Goal: Book appointment/travel/reservation

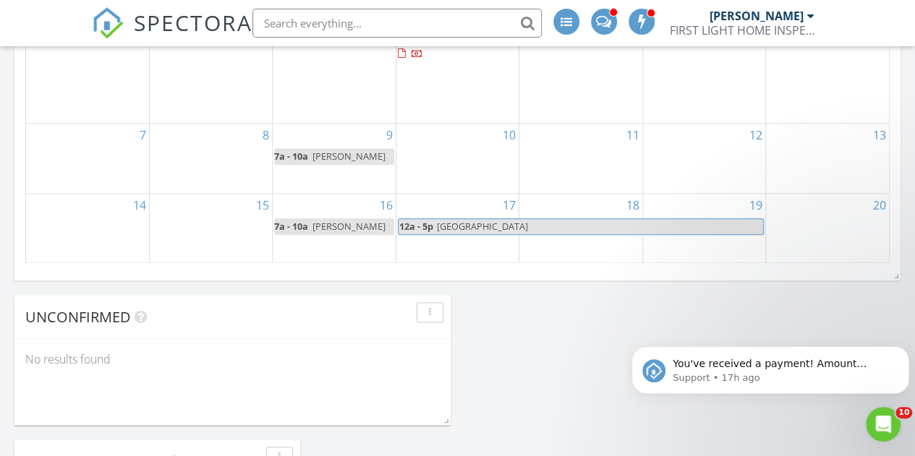
scroll to position [1065, 0]
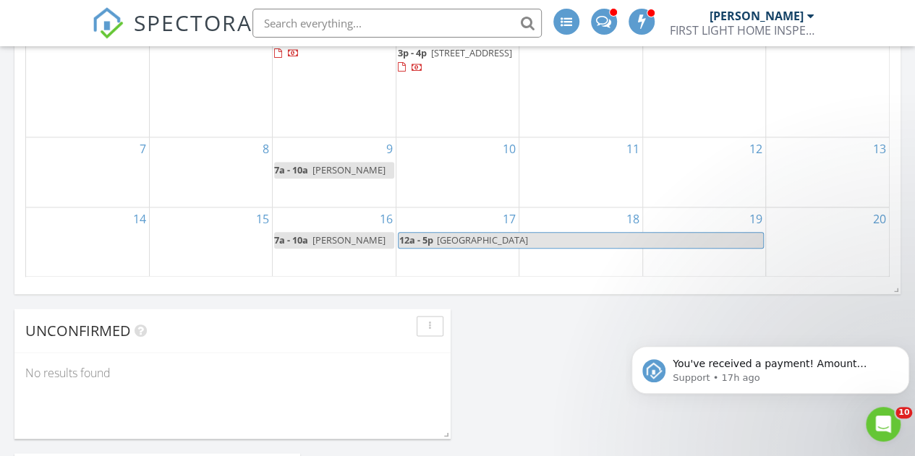
click at [197, 182] on div "8" at bounding box center [211, 172] width 122 height 70
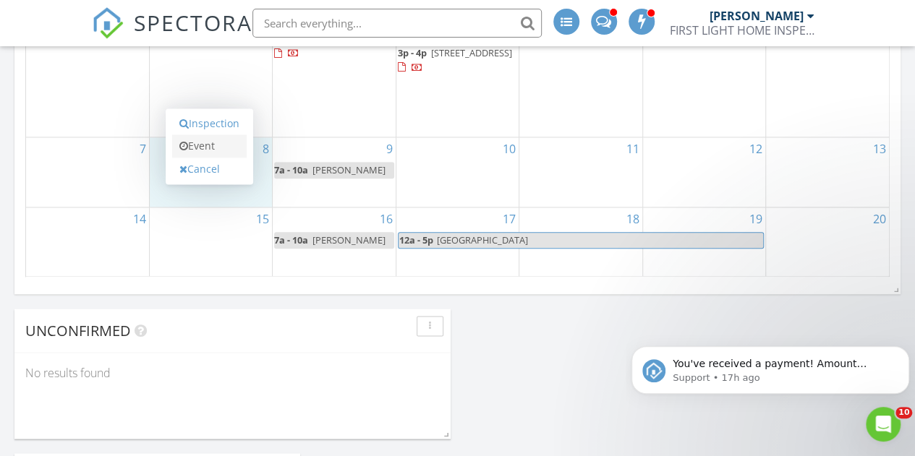
click at [208, 147] on link "Event" at bounding box center [209, 146] width 75 height 23
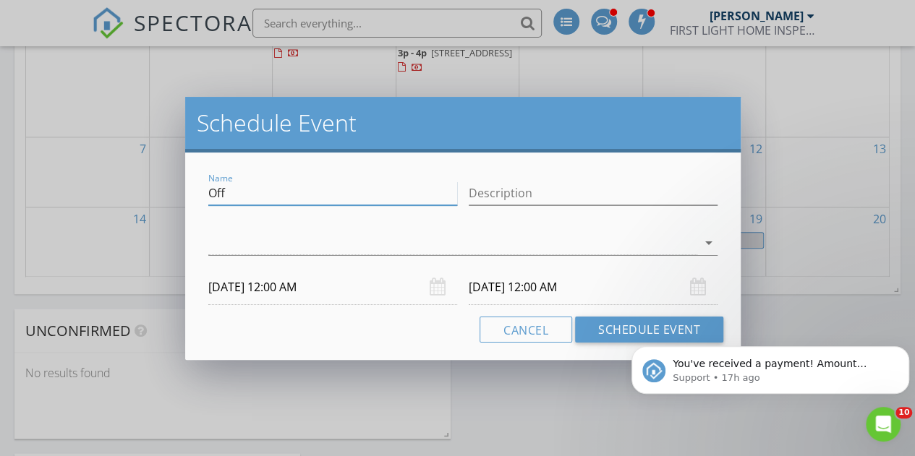
click at [222, 190] on input "Off" at bounding box center [332, 194] width 249 height 24
click at [210, 191] on input "Katya 10am - [PERSON_NAME]" at bounding box center [332, 194] width 249 height 24
drag, startPoint x: 280, startPoint y: 193, endPoint x: 418, endPoint y: 208, distance: 138.9
click at [418, 208] on div "Name Katya 10am - [PERSON_NAME]" at bounding box center [332, 201] width 249 height 38
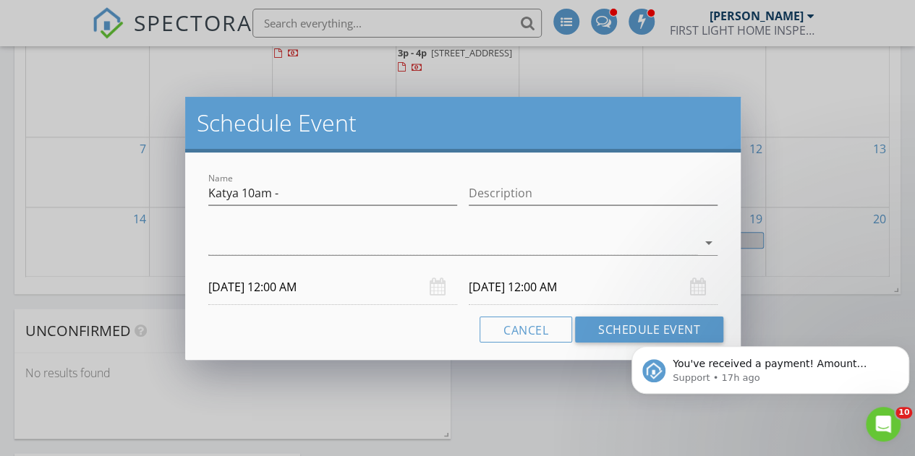
click at [203, 204] on div "Name Katya 10am -" at bounding box center [333, 195] width 260 height 50
click at [208, 197] on input "Katya 10am -" at bounding box center [332, 194] width 249 height 24
paste input "[PERSON_NAME]"
type input "[PERSON_NAME] - Katya 10am -"
click at [551, 244] on div at bounding box center [452, 243] width 489 height 24
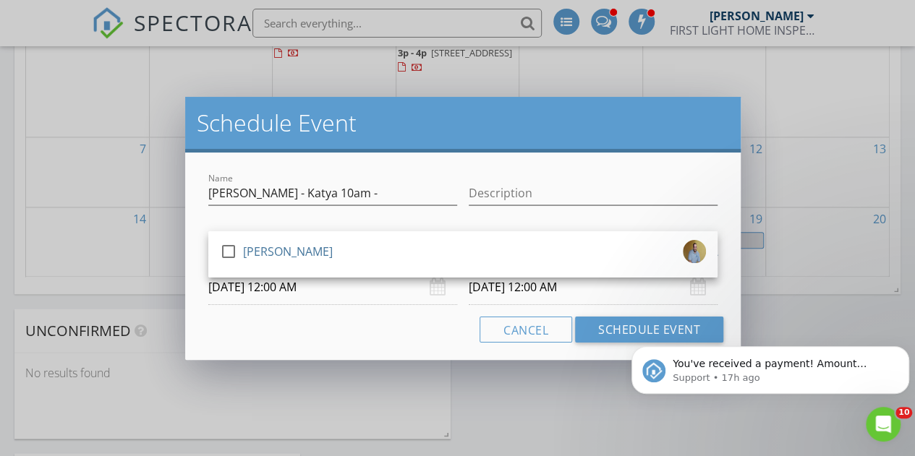
click at [551, 244] on div "check_box_outline_blank [PERSON_NAME]" at bounding box center [463, 254] width 486 height 29
click at [317, 291] on input "[DATE] 12:00 AM" at bounding box center [332, 287] width 249 height 35
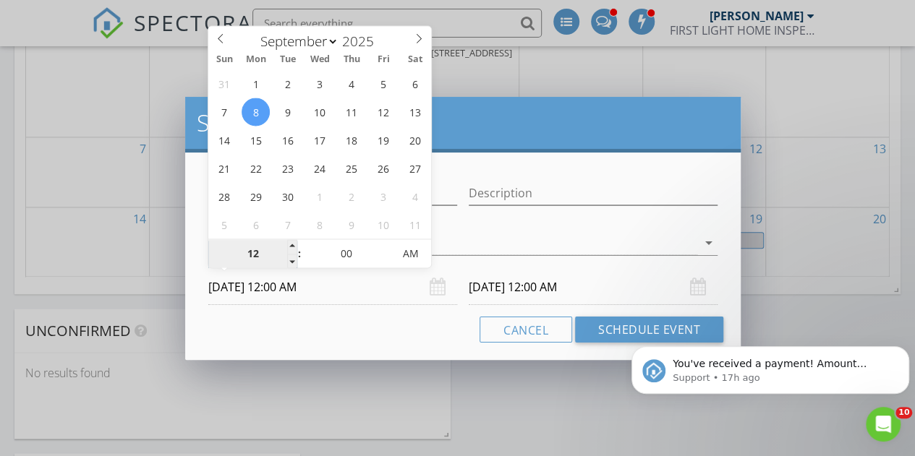
click at [255, 251] on input "12" at bounding box center [252, 254] width 89 height 29
type input "07"
type input "[DATE] 7:00 AM"
click at [357, 248] on input "00" at bounding box center [346, 254] width 89 height 29
type input "[DATE] 7:00 AM"
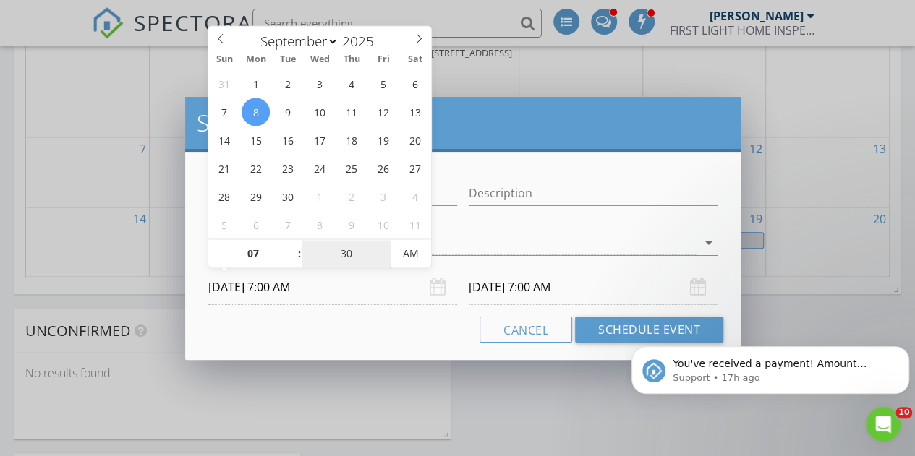
type input "30"
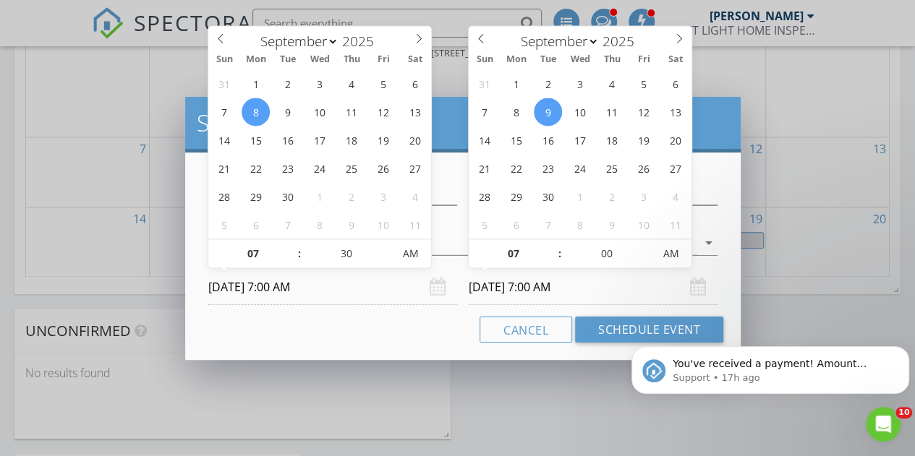
type input "[DATE] 7:30 AM"
click at [484, 281] on input "[DATE] 7:00 AM" at bounding box center [593, 287] width 249 height 35
type input "30"
type input "[DATE] 7:30 AM"
click at [595, 252] on input "30" at bounding box center [606, 254] width 89 height 29
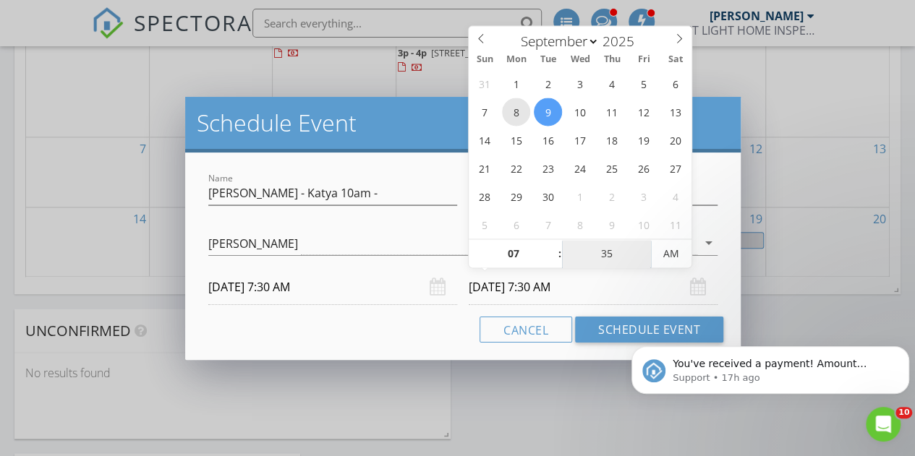
type input "35"
type input "[DATE] 7:35 AM"
click at [389, 317] on div "Cancel Schedule Event" at bounding box center [463, 330] width 521 height 26
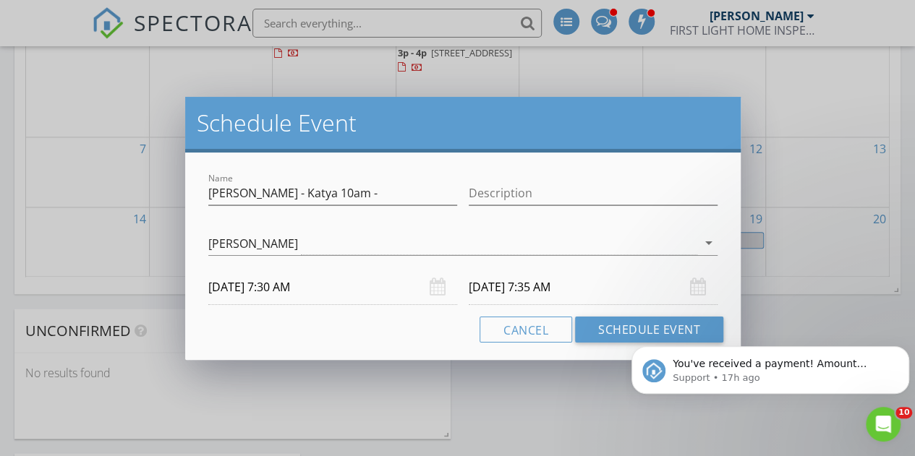
click html "You've received a payment! Amount $600.00 Fee $16.80 Net $583.20 Transaction # …"
click at [363, 242] on div "[PERSON_NAME]" at bounding box center [452, 243] width 489 height 24
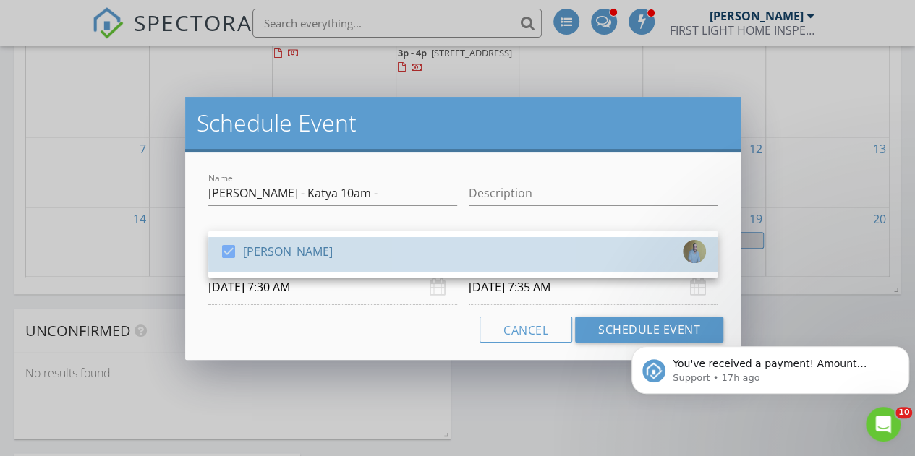
click at [363, 247] on div "check_box [PERSON_NAME]" at bounding box center [463, 254] width 486 height 29
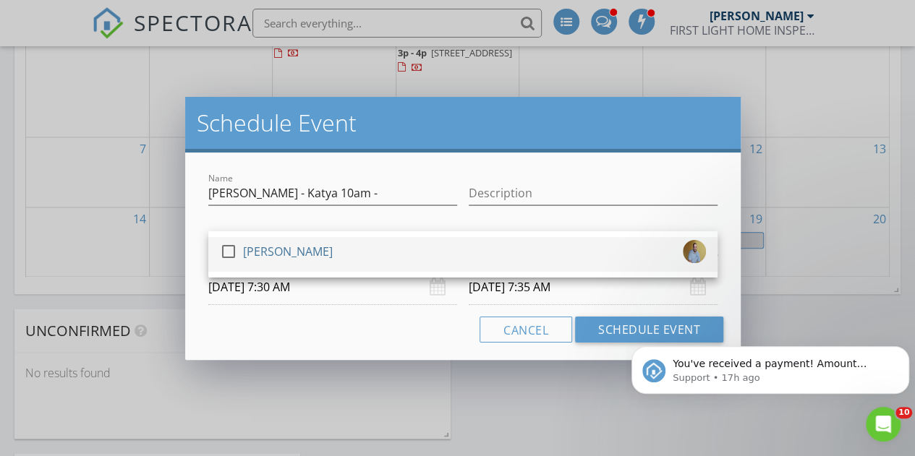
click at [363, 247] on div "check_box_outline_blank [PERSON_NAME]" at bounding box center [463, 254] width 486 height 29
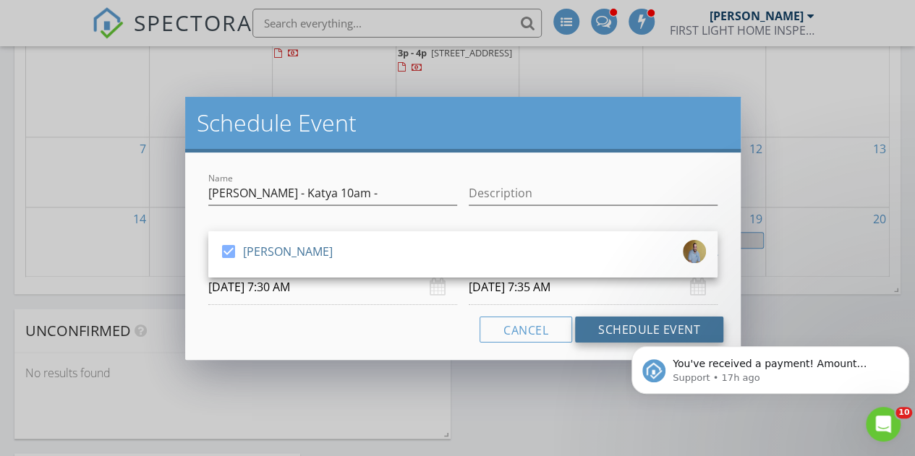
click at [607, 333] on button "Schedule Event" at bounding box center [649, 330] width 148 height 26
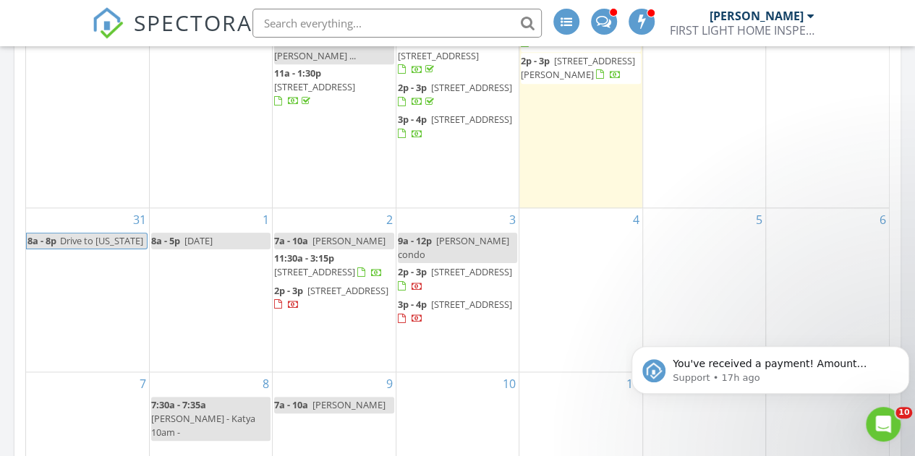
scroll to position [809, 0]
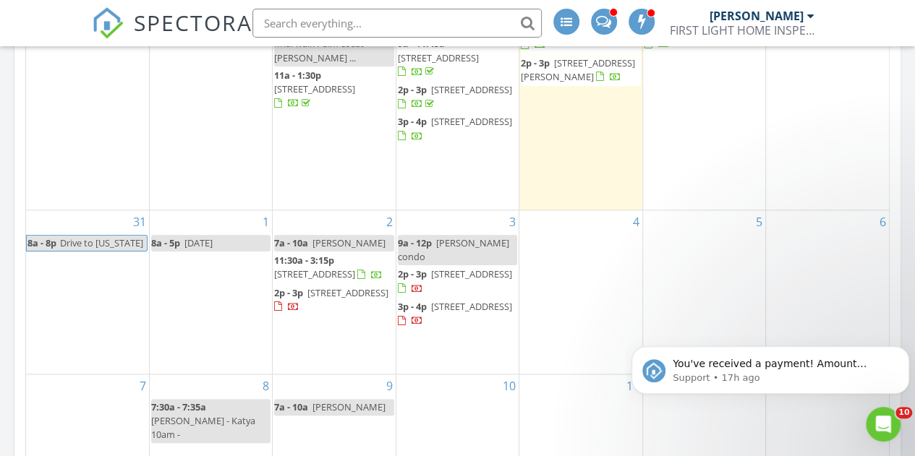
click at [707, 299] on div "5" at bounding box center [704, 291] width 122 height 163
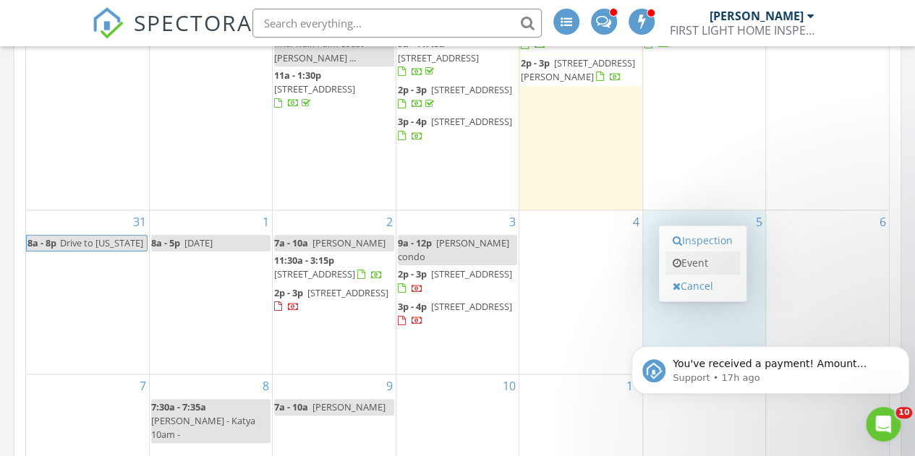
click at [718, 259] on link "Event" at bounding box center [702, 263] width 75 height 23
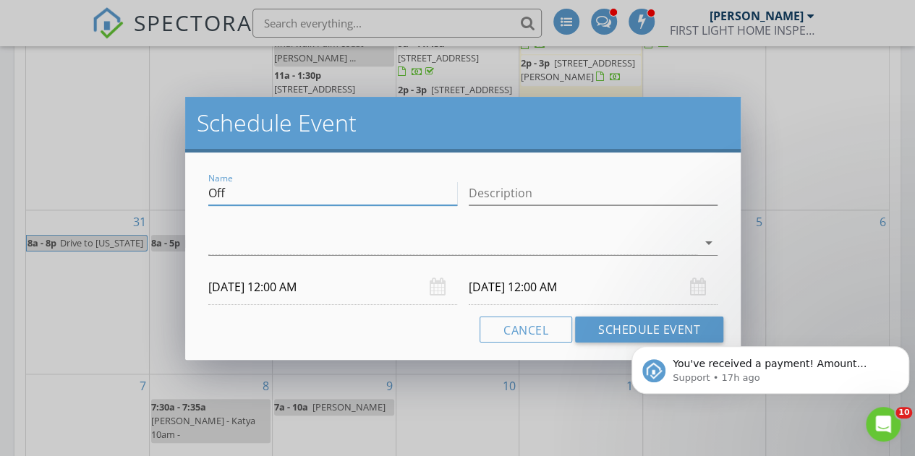
click at [378, 199] on input "Off" at bounding box center [332, 194] width 249 height 24
type input "Maverick rental house - 4pt & wind"
click at [359, 238] on div at bounding box center [452, 243] width 489 height 24
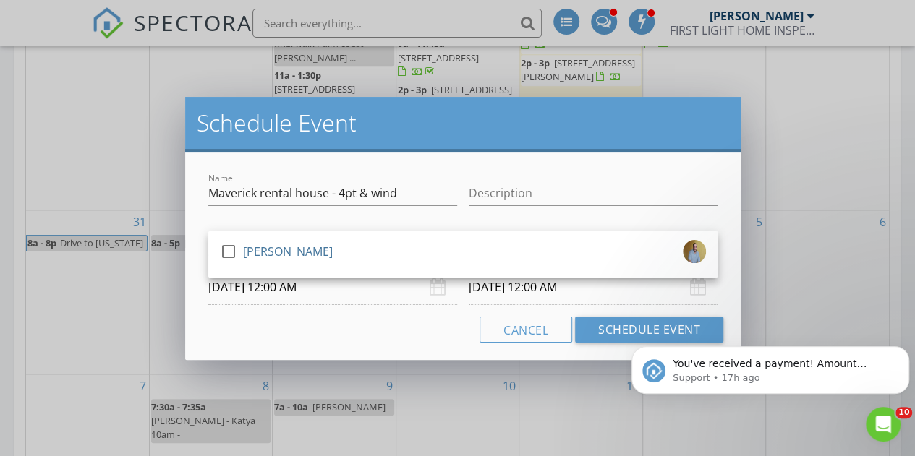
click at [359, 238] on link "check_box_outline_blank [PERSON_NAME]" at bounding box center [462, 254] width 509 height 35
click at [301, 284] on input "[DATE] 12:00 AM" at bounding box center [332, 287] width 249 height 35
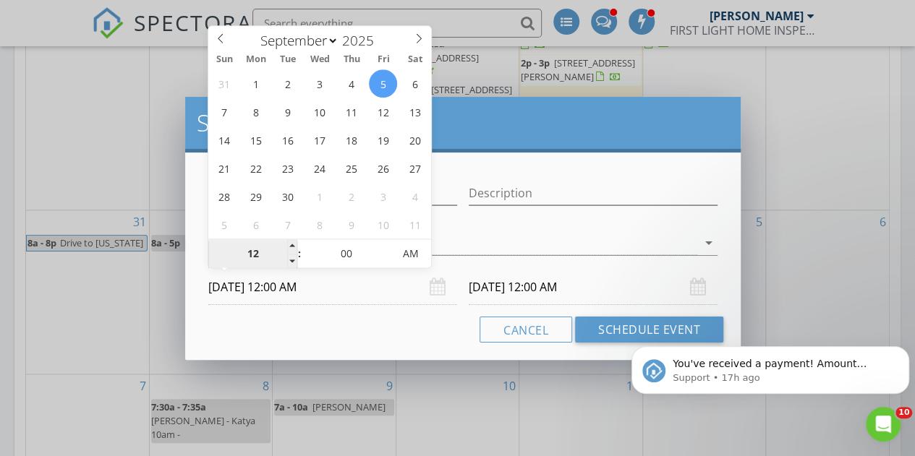
click at [273, 252] on input "12" at bounding box center [252, 254] width 89 height 29
type input "02"
type input "[DATE] 2:00 PM"
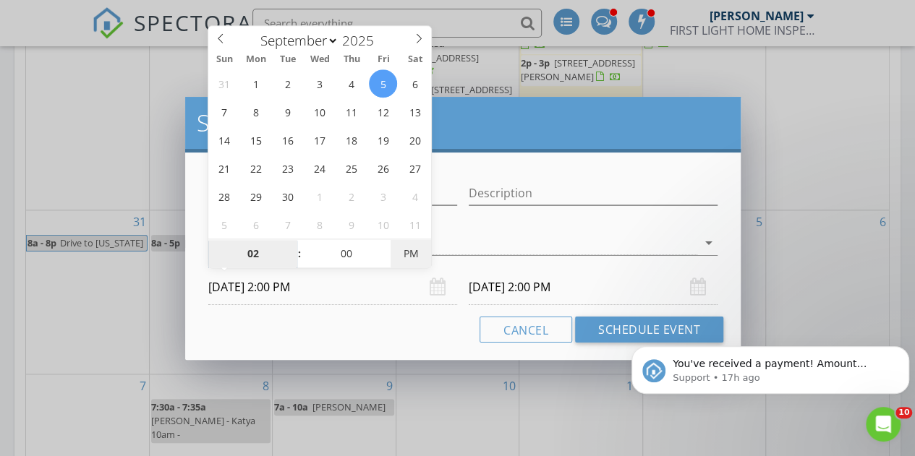
click at [413, 249] on span "PM" at bounding box center [411, 253] width 40 height 29
type input "02"
click at [367, 333] on div "Cancel Schedule Event" at bounding box center [463, 330] width 521 height 26
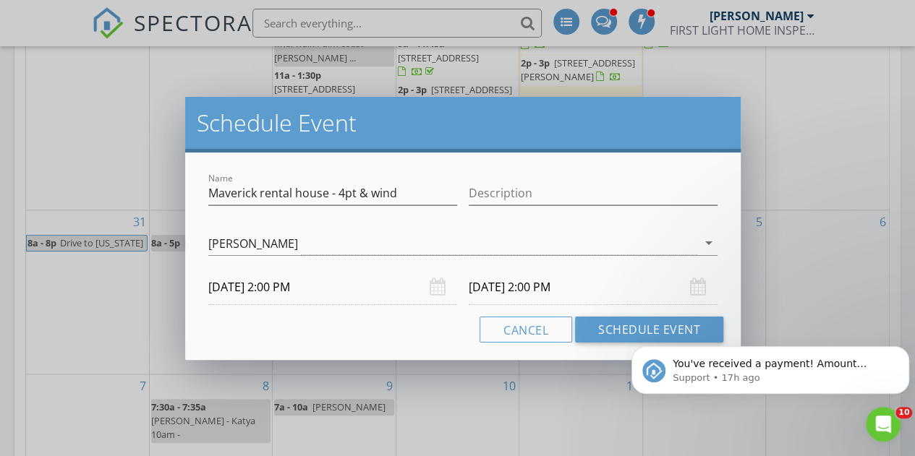
click at [488, 291] on input "[DATE] 2:00 PM" at bounding box center [593, 287] width 249 height 35
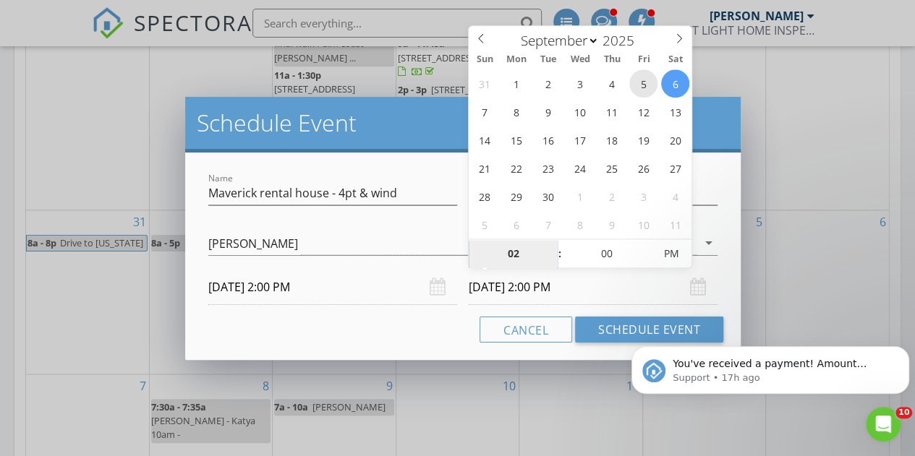
type input "[DATE] 2:00 PM"
type input "05"
type input "[DATE] 5:00 PM"
click at [423, 325] on div "Cancel Schedule Event" at bounding box center [463, 330] width 521 height 26
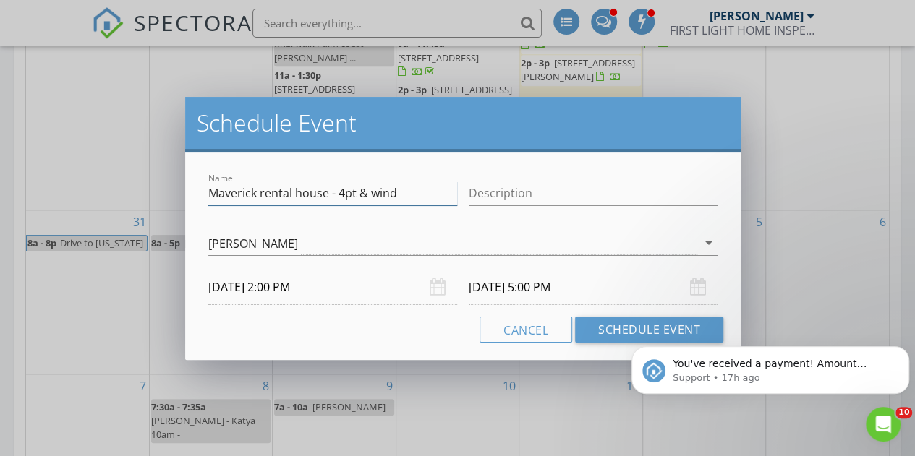
click at [424, 197] on input "Maverick rental house - 4pt & wind" at bounding box center [332, 194] width 249 height 24
type input "Maverick rental house - 4pt & wind - 2-5om arrival window- tenants"
click at [370, 329] on div "Cancel Schedule Event" at bounding box center [463, 330] width 521 height 26
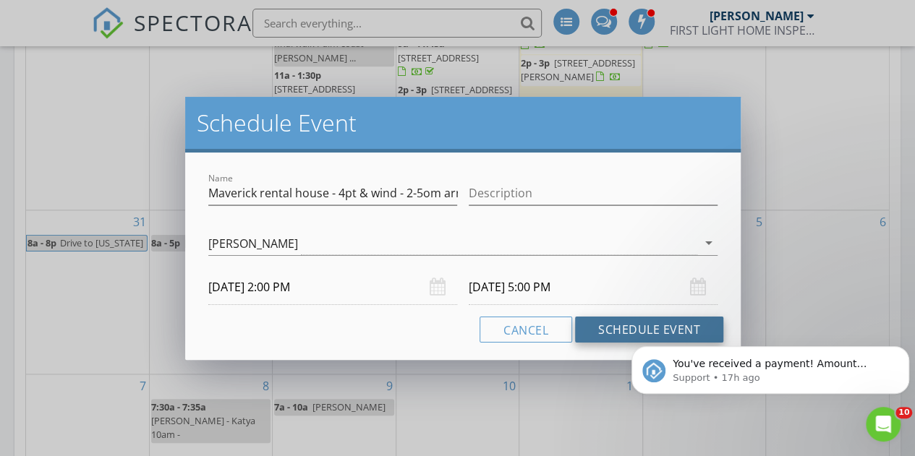
click at [624, 328] on button "Schedule Event" at bounding box center [649, 330] width 148 height 26
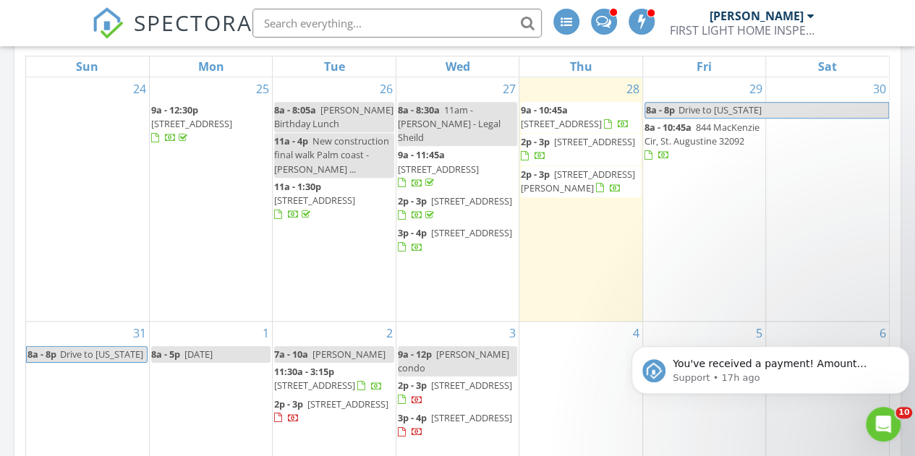
scroll to position [700, 0]
